Goal: Transaction & Acquisition: Obtain resource

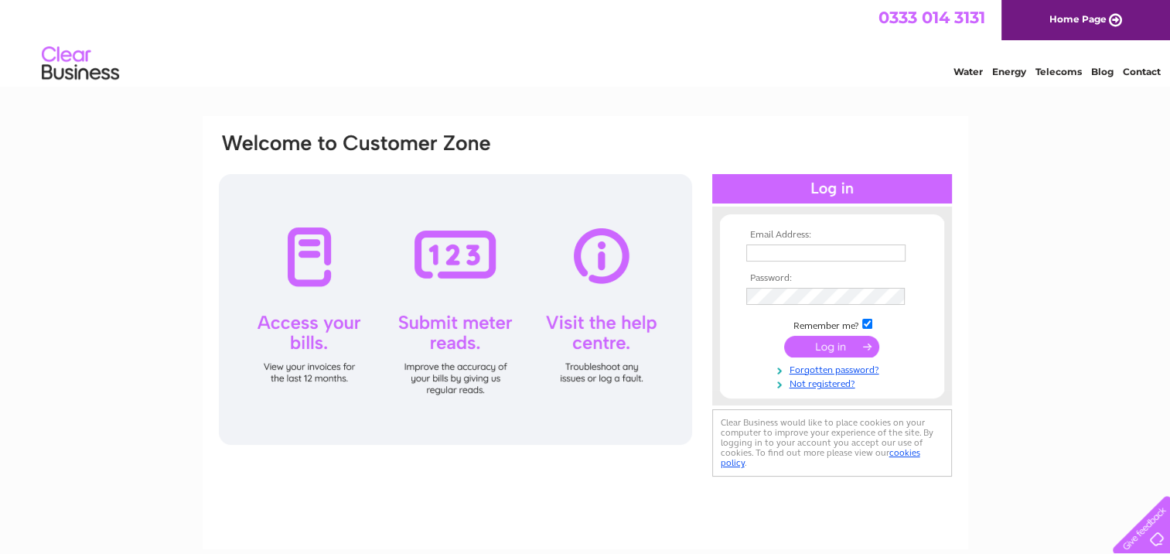
click at [757, 253] on input "text" at bounding box center [825, 252] width 159 height 17
type input "[PERSON_NAME][EMAIL_ADDRESS][PERSON_NAME][DOMAIN_NAME]"
click at [844, 347] on input "submit" at bounding box center [831, 347] width 95 height 22
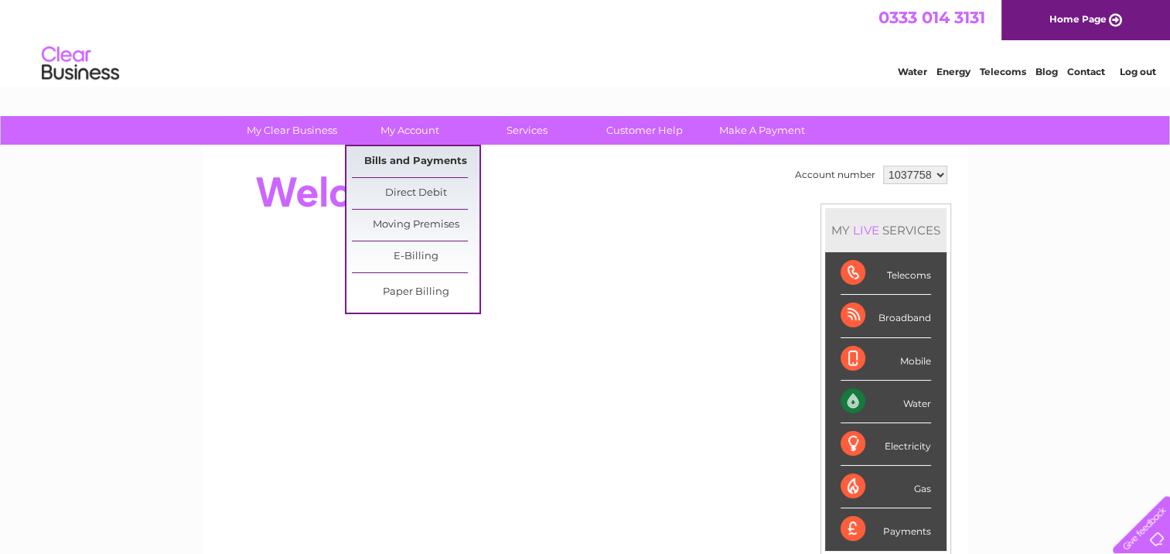
click at [389, 157] on link "Bills and Payments" at bounding box center [416, 161] width 128 height 31
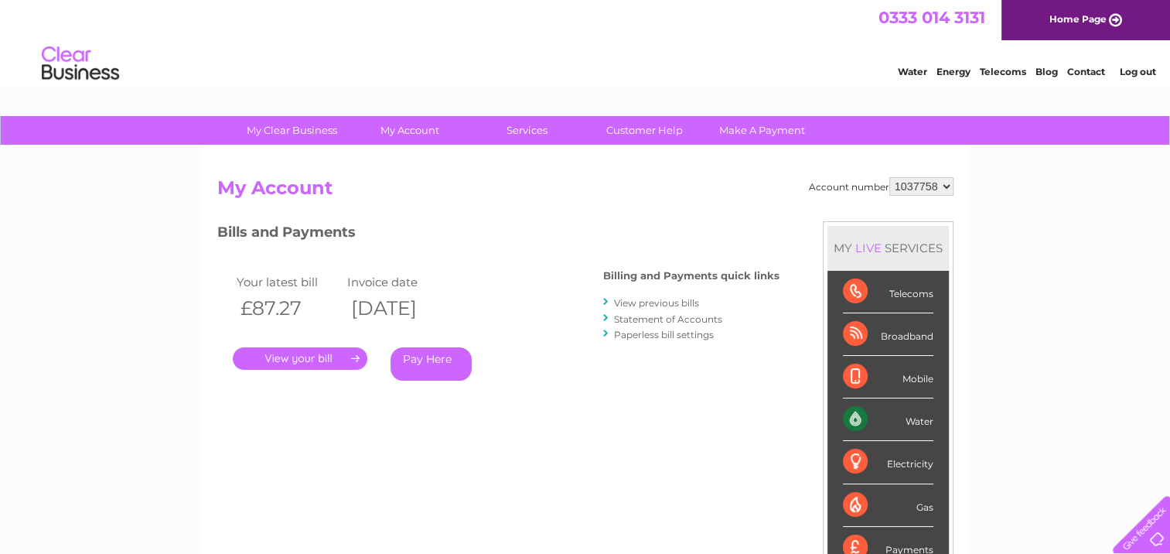
click at [316, 356] on link "." at bounding box center [300, 358] width 135 height 22
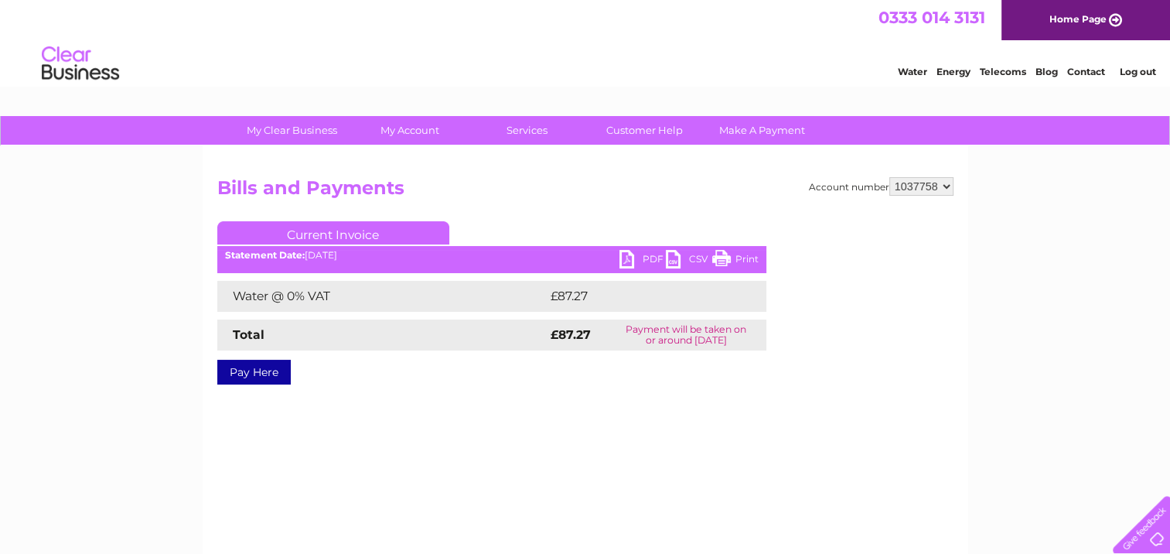
click at [623, 256] on link "PDF" at bounding box center [642, 261] width 46 height 22
click at [946, 186] on select "1037758 1037809" at bounding box center [921, 186] width 64 height 19
select select "1037809"
click at [889, 177] on select "1037758 1037809" at bounding box center [921, 186] width 64 height 19
click at [634, 258] on link "PDF" at bounding box center [642, 261] width 46 height 22
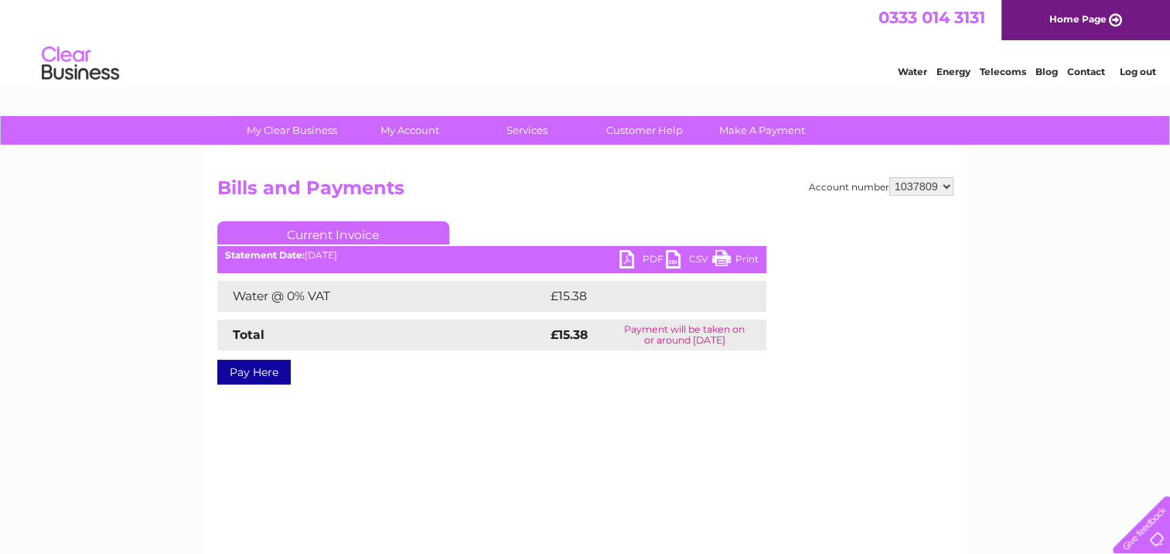
click at [1134, 69] on link "Log out" at bounding box center [1137, 72] width 36 height 12
